Goal: Task Accomplishment & Management: Manage account settings

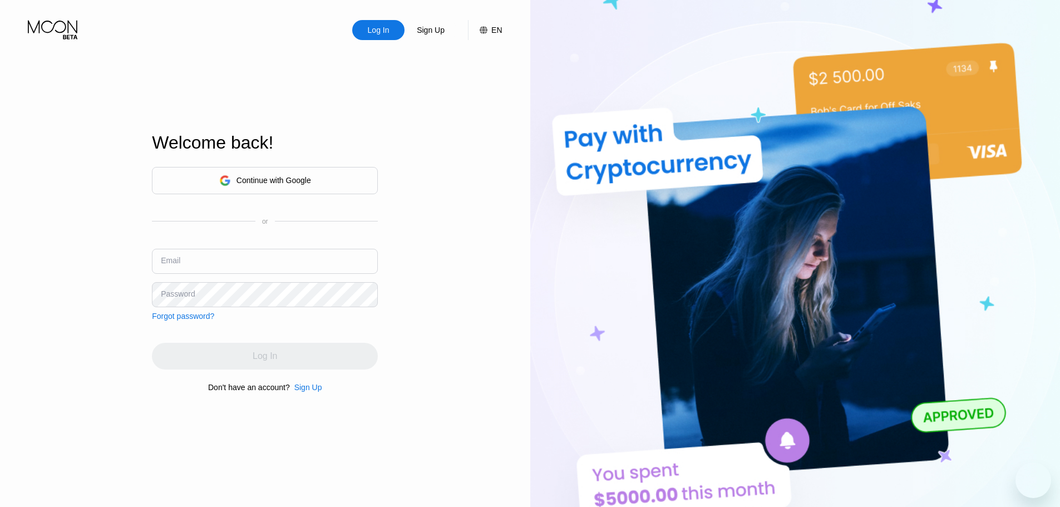
click at [246, 176] on div "Continue with Google" at bounding box center [273, 180] width 75 height 9
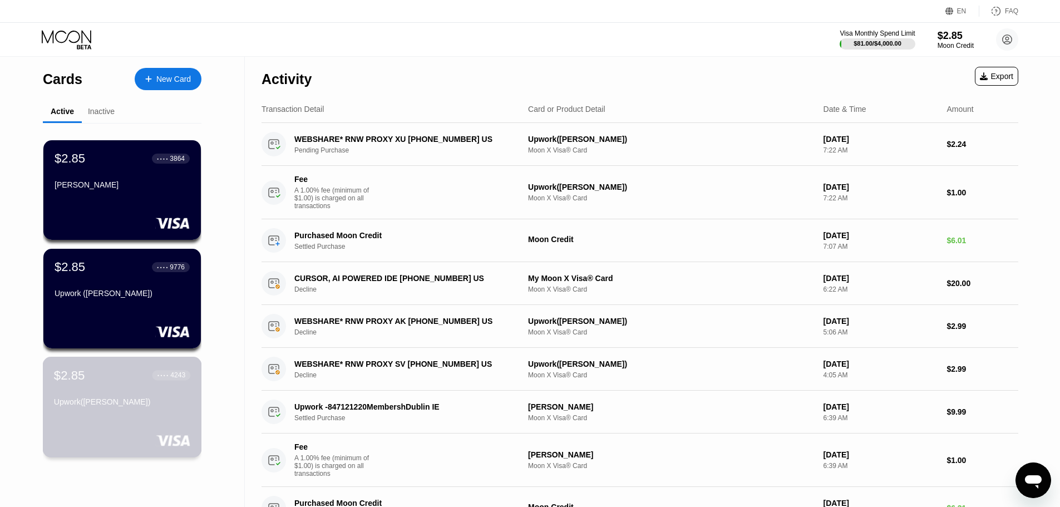
click at [139, 406] on div "Upwork([PERSON_NAME])" at bounding box center [122, 401] width 136 height 9
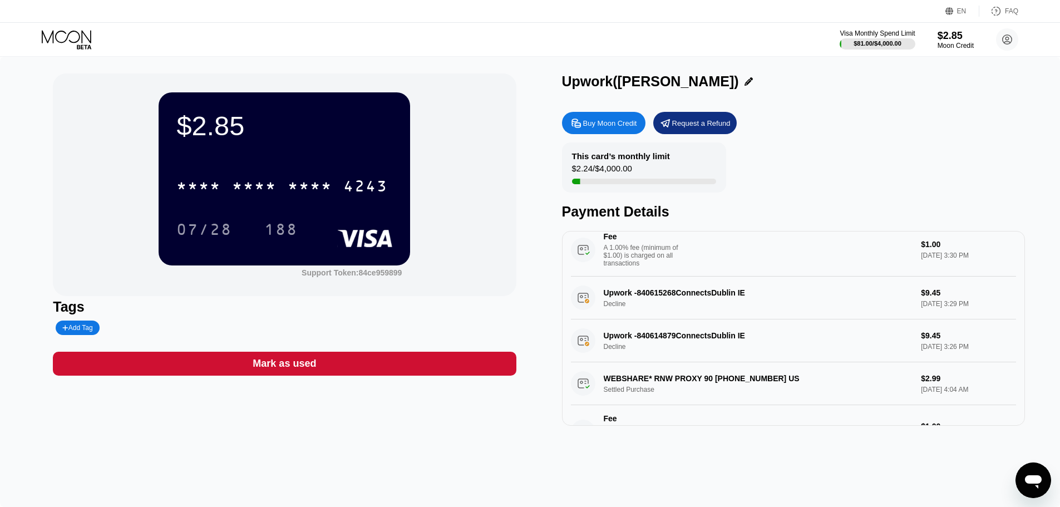
scroll to position [278, 0]
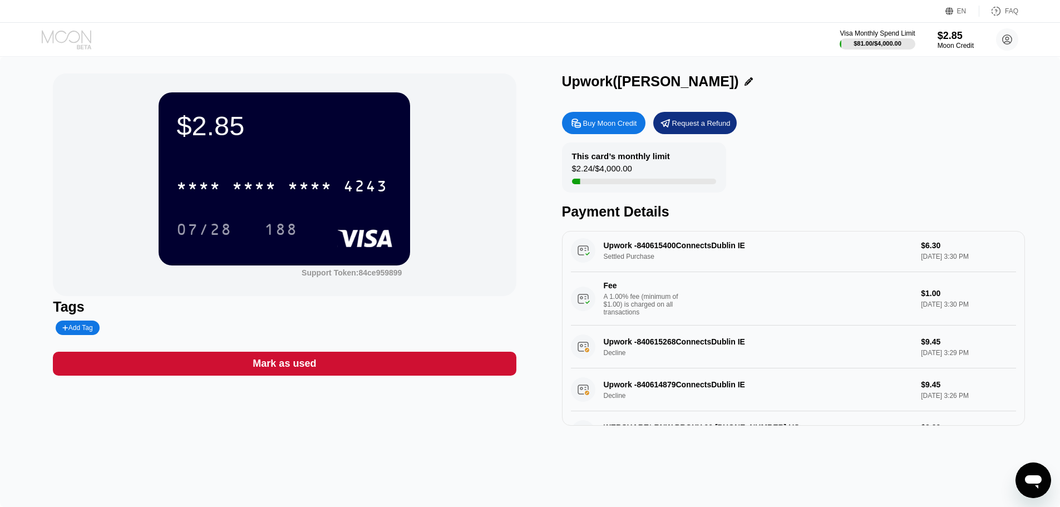
click at [51, 36] on icon at bounding box center [68, 39] width 52 height 19
